Goal: Task Accomplishment & Management: Complete application form

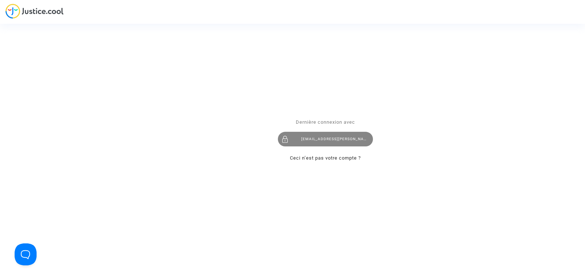
click at [311, 142] on div "[EMAIL_ADDRESS][PERSON_NAME][DOMAIN_NAME]" at bounding box center [325, 139] width 95 height 15
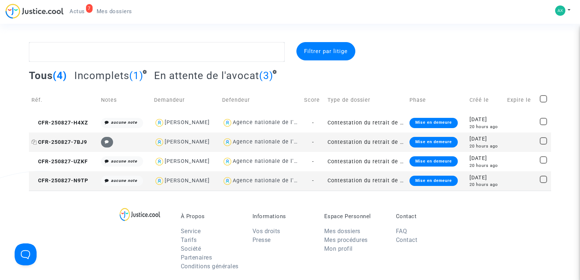
click at [67, 142] on span "CFR-250827-7BJ9" at bounding box center [59, 142] width 56 height 6
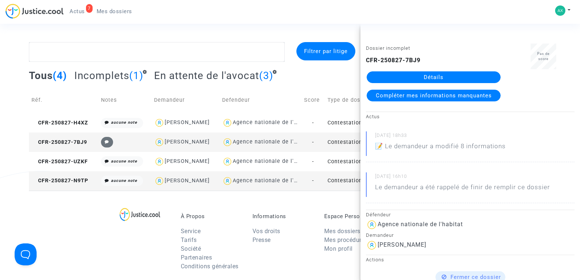
click at [399, 96] on span "Compléter mes informations manquantes" at bounding box center [434, 95] width 116 height 7
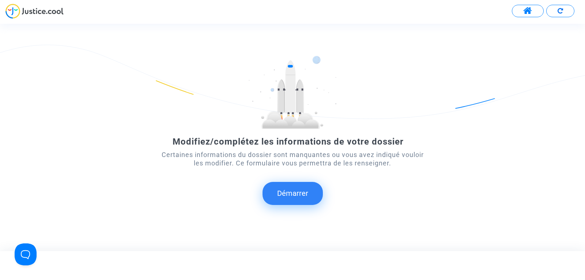
click at [286, 195] on button "Démarrer" at bounding box center [293, 193] width 60 height 23
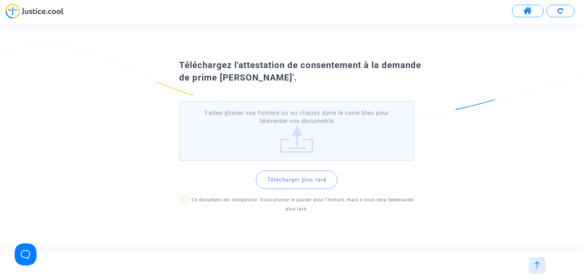
click at [285, 139] on label "Faites glisser vos fichiers ici ou cliquez dans le carré bleu pour téléverser v…" at bounding box center [296, 131] width 235 height 60
click at [0, 0] on input "Faites glisser vos fichiers ici ou cliquez dans le carré bleu pour téléverser v…" at bounding box center [0, 0] width 0 height 0
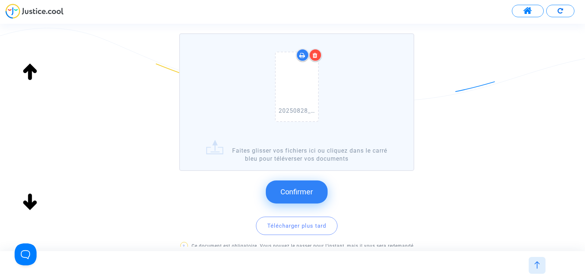
scroll to position [74, 0]
click at [295, 195] on span "Confirmer" at bounding box center [297, 191] width 33 height 9
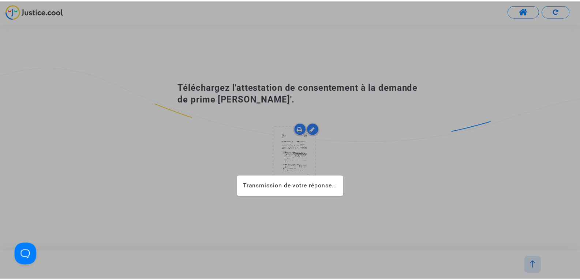
scroll to position [0, 0]
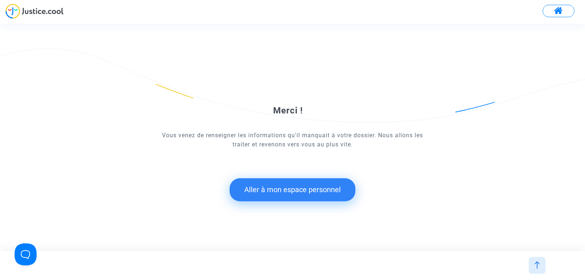
click at [312, 192] on button "Aller à mon espace personnel" at bounding box center [293, 189] width 126 height 23
